Goal: Task Accomplishment & Management: Manage account settings

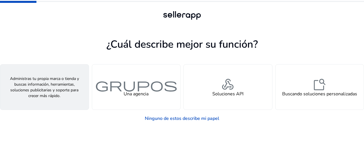
click at [53, 92] on h4 "Un vendedor" at bounding box center [44, 94] width 27 height 5
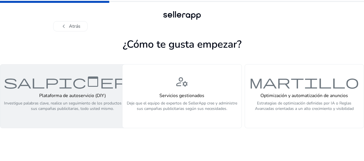
click at [79, 98] on h4 "Plataforma de autoservicio (DIY)" at bounding box center [72, 95] width 137 height 5
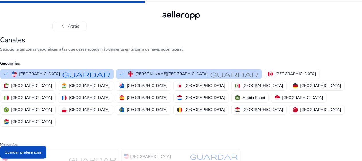
scroll to position [16, 0]
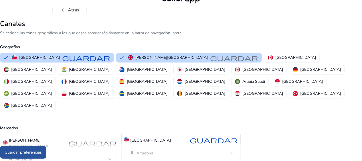
click at [34, 155] on font "Guardar preferencias" at bounding box center [23, 153] width 37 height 6
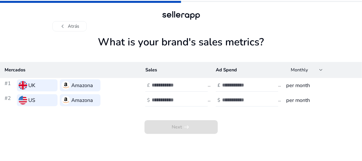
scroll to position [0, 0]
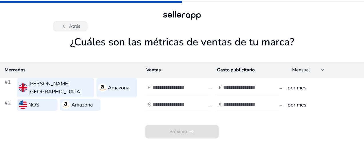
click at [72, 29] on font "Atrás" at bounding box center [74, 26] width 11 height 7
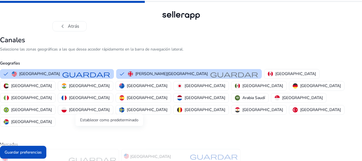
click at [71, 156] on span "guardar" at bounding box center [92, 159] width 48 height 7
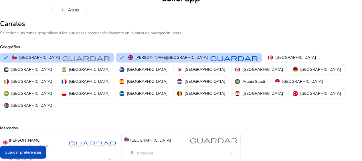
click at [206, 148] on div "Guardar preferencias" at bounding box center [181, 152] width 362 height 17
click at [232, 153] on div at bounding box center [231, 154] width 3 height 2
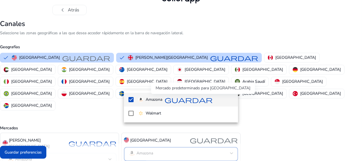
click at [196, 100] on span "guardar" at bounding box center [189, 99] width 48 height 7
click at [111, 129] on div at bounding box center [181, 80] width 362 height 161
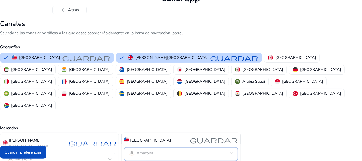
click at [231, 150] on div at bounding box center [231, 153] width 3 height 7
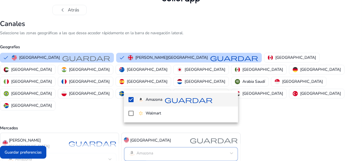
click at [103, 131] on div at bounding box center [181, 80] width 362 height 161
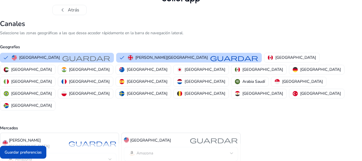
click at [18, 138] on p "[PERSON_NAME][GEOGRAPHIC_DATA]" at bounding box center [37, 144] width 57 height 12
click at [72, 140] on span "guardar" at bounding box center [92, 143] width 48 height 7
click at [75, 112] on div "Mercados [PERSON_NAME] Unido guardar Amazona [GEOGRAPHIC_DATA] guardar Amazona" at bounding box center [181, 141] width 362 height 58
click at [38, 148] on span at bounding box center [23, 153] width 46 height 14
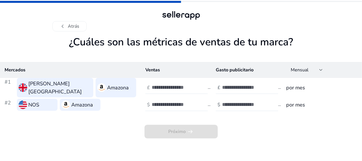
scroll to position [0, 0]
click at [165, 85] on input "number" at bounding box center [172, 87] width 39 height 6
type input "**"
click at [170, 102] on input "number" at bounding box center [172, 105] width 39 height 6
type input "**"
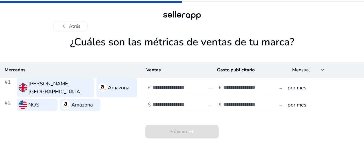
click at [230, 90] on div at bounding box center [249, 88] width 52 height 13
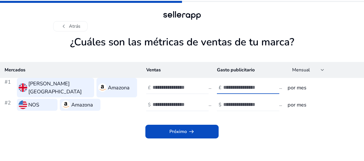
type input "*"
click at [238, 102] on input "number" at bounding box center [242, 105] width 39 height 6
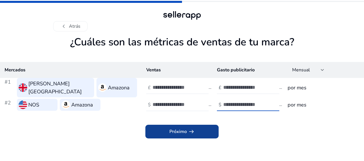
type input "*"
click at [203, 127] on span at bounding box center [181, 132] width 73 height 14
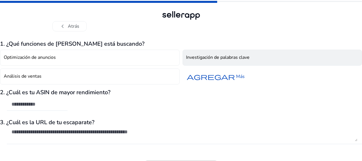
click at [221, 57] on h4 "Investigación de palabras clave" at bounding box center [218, 57] width 64 height 5
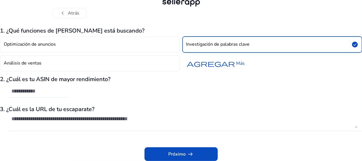
scroll to position [13, 0]
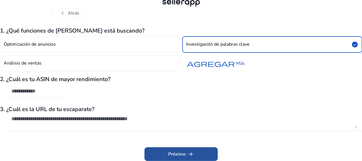
click at [208, 152] on span at bounding box center [181, 155] width 73 height 14
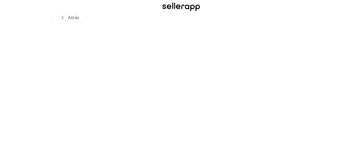
scroll to position [2, 0]
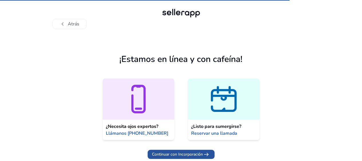
click at [196, 155] on span "Continuar con Incorporación" at bounding box center [177, 155] width 51 height 6
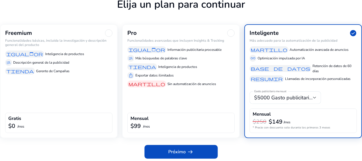
scroll to position [42, 0]
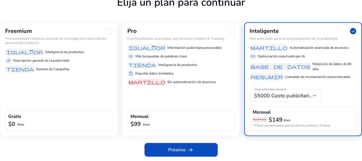
click at [77, 92] on div "Freemium Funcionalidades básicas, incluida la investigación y descripción gener…" at bounding box center [59, 79] width 118 height 114
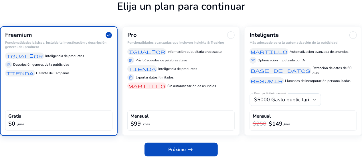
scroll to position [38, 0]
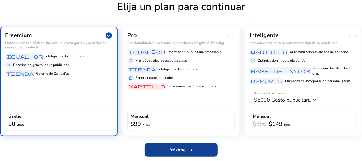
click at [200, 152] on span at bounding box center [181, 150] width 73 height 14
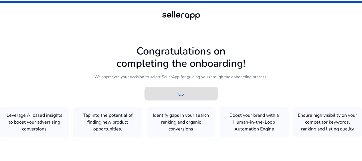
scroll to position [0, 0]
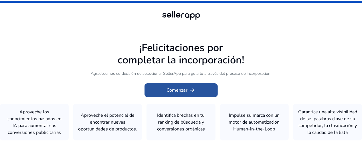
click at [183, 93] on font "Comenzar" at bounding box center [177, 90] width 21 height 7
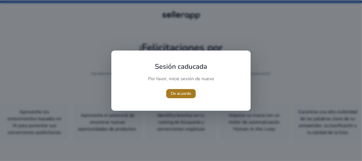
click at [184, 96] on span "De acuerdo" at bounding box center [181, 94] width 20 height 6
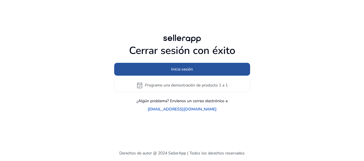
click at [175, 70] on span "Inicia sesión" at bounding box center [182, 69] width 22 height 6
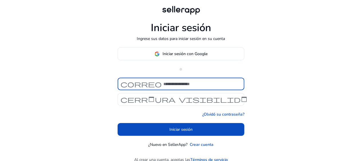
click at [162, 84] on div "correo" at bounding box center [141, 84] width 46 height 7
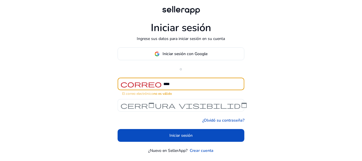
type input "**********"
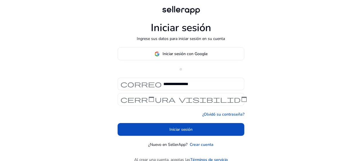
click at [180, 99] on span "visibilidad" at bounding box center [213, 99] width 69 height 7
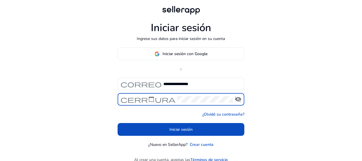
click at [238, 98] on span "visibility_off" at bounding box center [238, 99] width 7 height 7
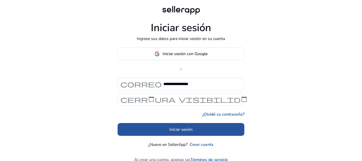
click at [226, 129] on span at bounding box center [181, 130] width 127 height 14
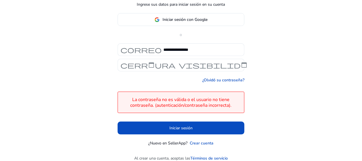
scroll to position [40, 0]
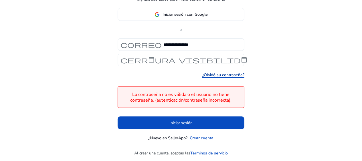
click at [224, 75] on link "¿Olvidó su contraseña?" at bounding box center [223, 75] width 42 height 6
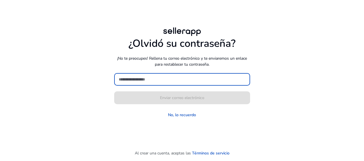
click at [126, 79] on input at bounding box center [182, 79] width 127 height 6
type input "**********"
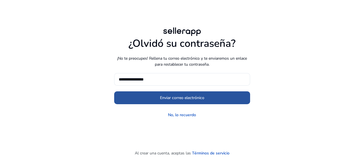
click at [152, 98] on span at bounding box center [182, 98] width 136 height 14
